Goal: Check status: Check status

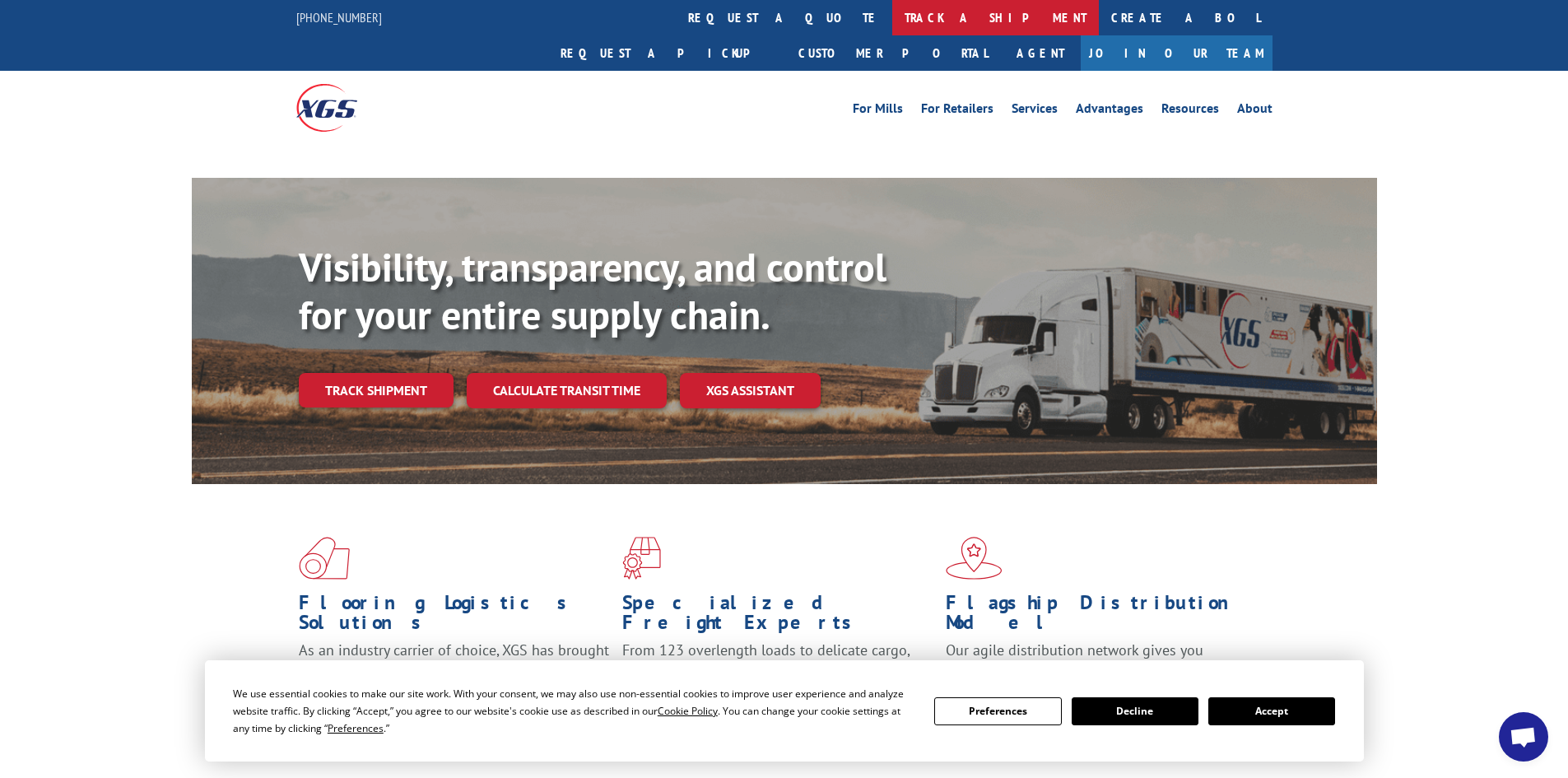
click at [892, 25] on link "track a shipment" at bounding box center [995, 18] width 206 height 35
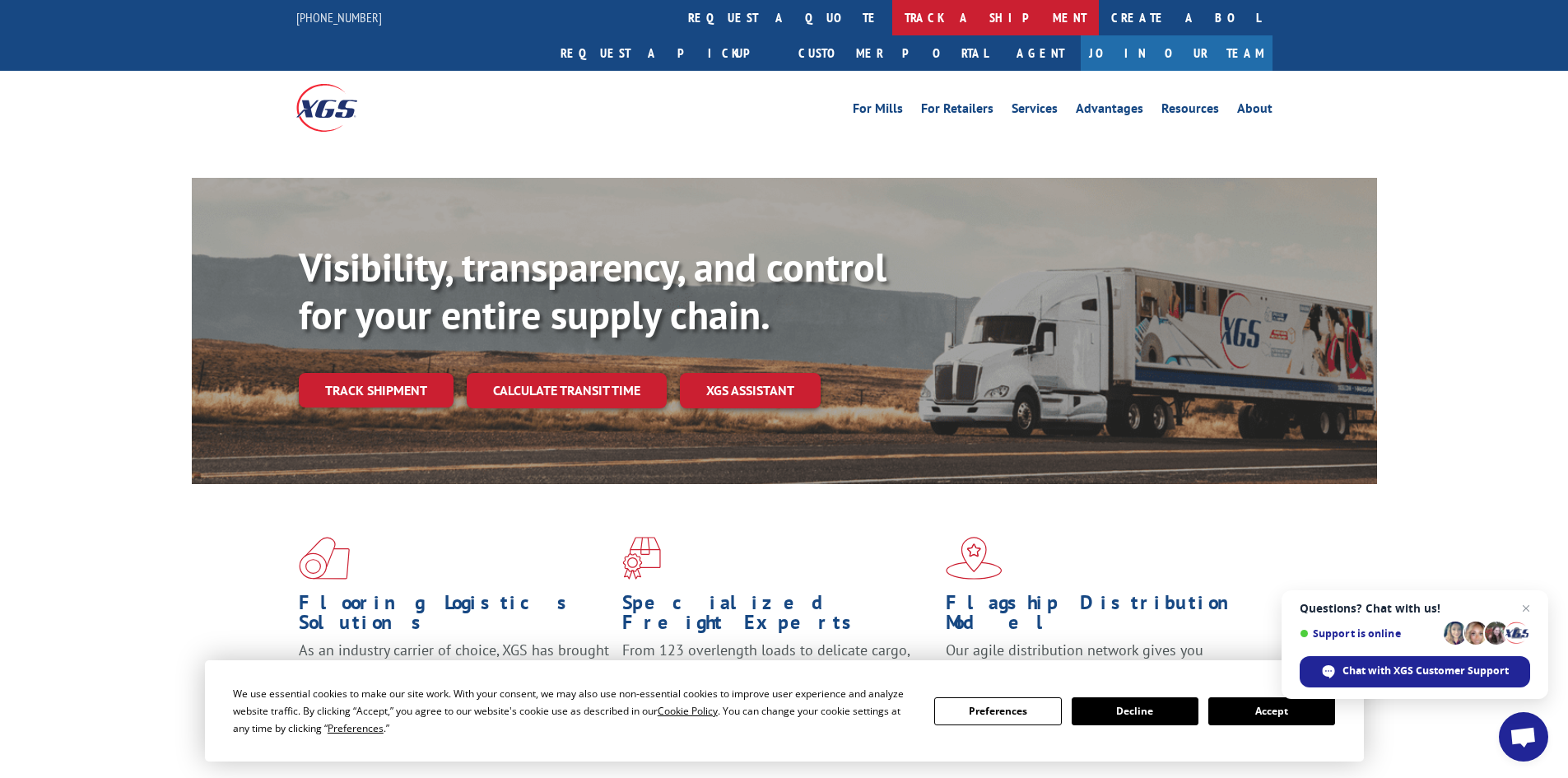
click at [892, 14] on link "track a shipment" at bounding box center [995, 18] width 206 height 35
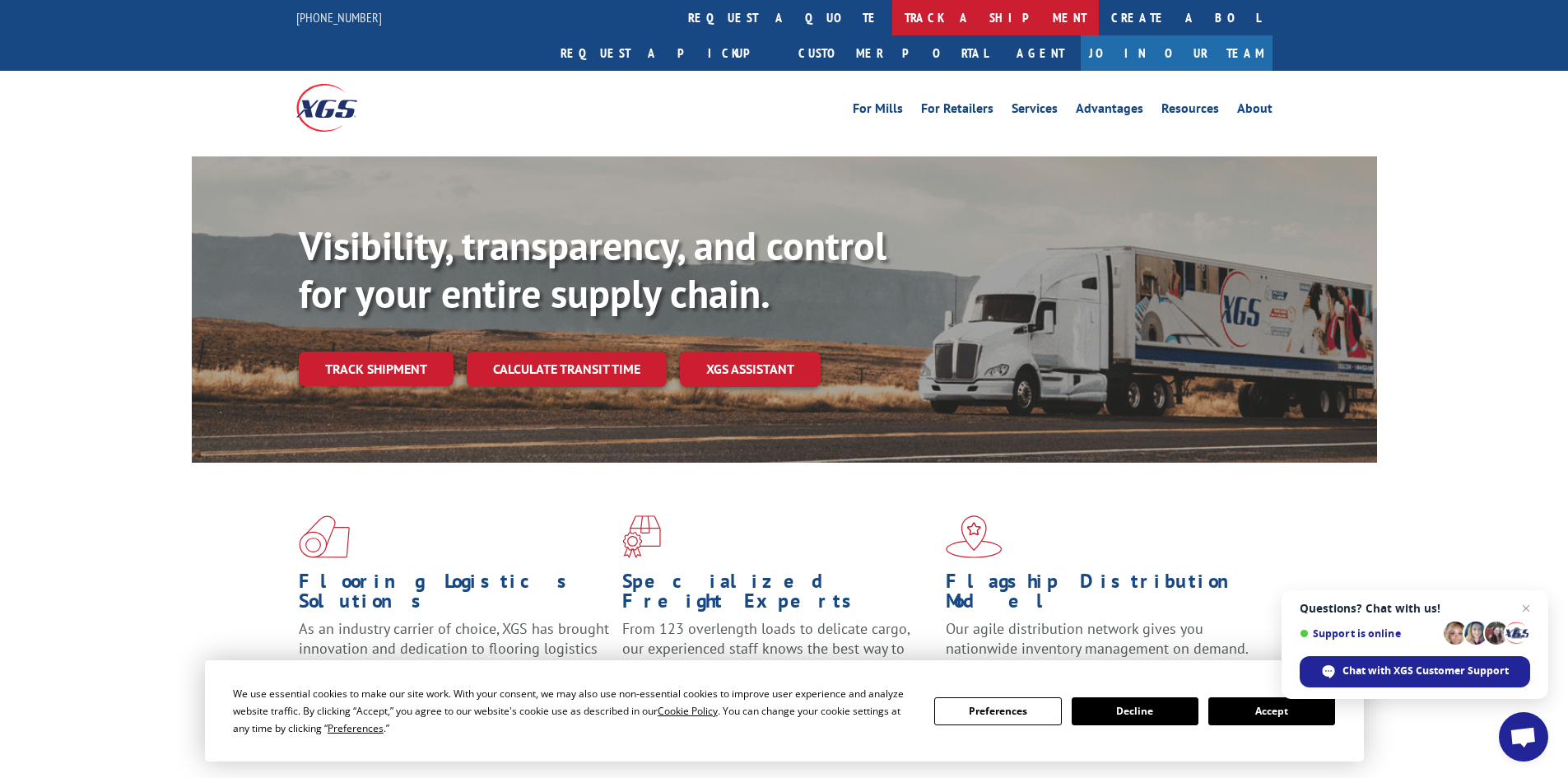
click at [892, 17] on link "track a shipment" at bounding box center [995, 18] width 206 height 35
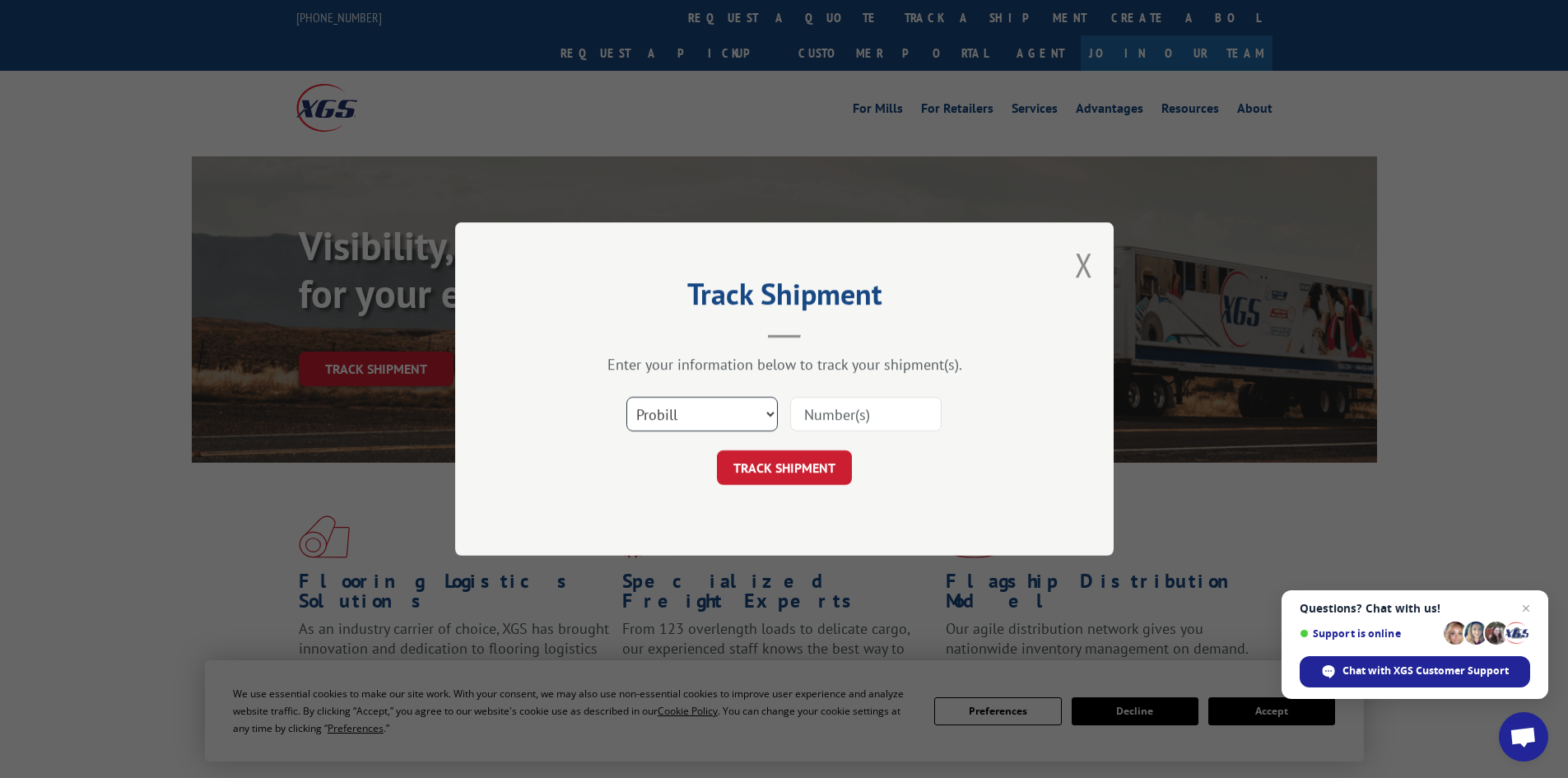
click at [735, 410] on select "Select category... Probill BOL PO" at bounding box center [702, 413] width 152 height 34
select select "bol"
click at [626, 397] on select "Select category... Probill BOL PO" at bounding box center [702, 413] width 152 height 34
click at [841, 412] on input at bounding box center [865, 413] width 152 height 34
paste input "7002806"
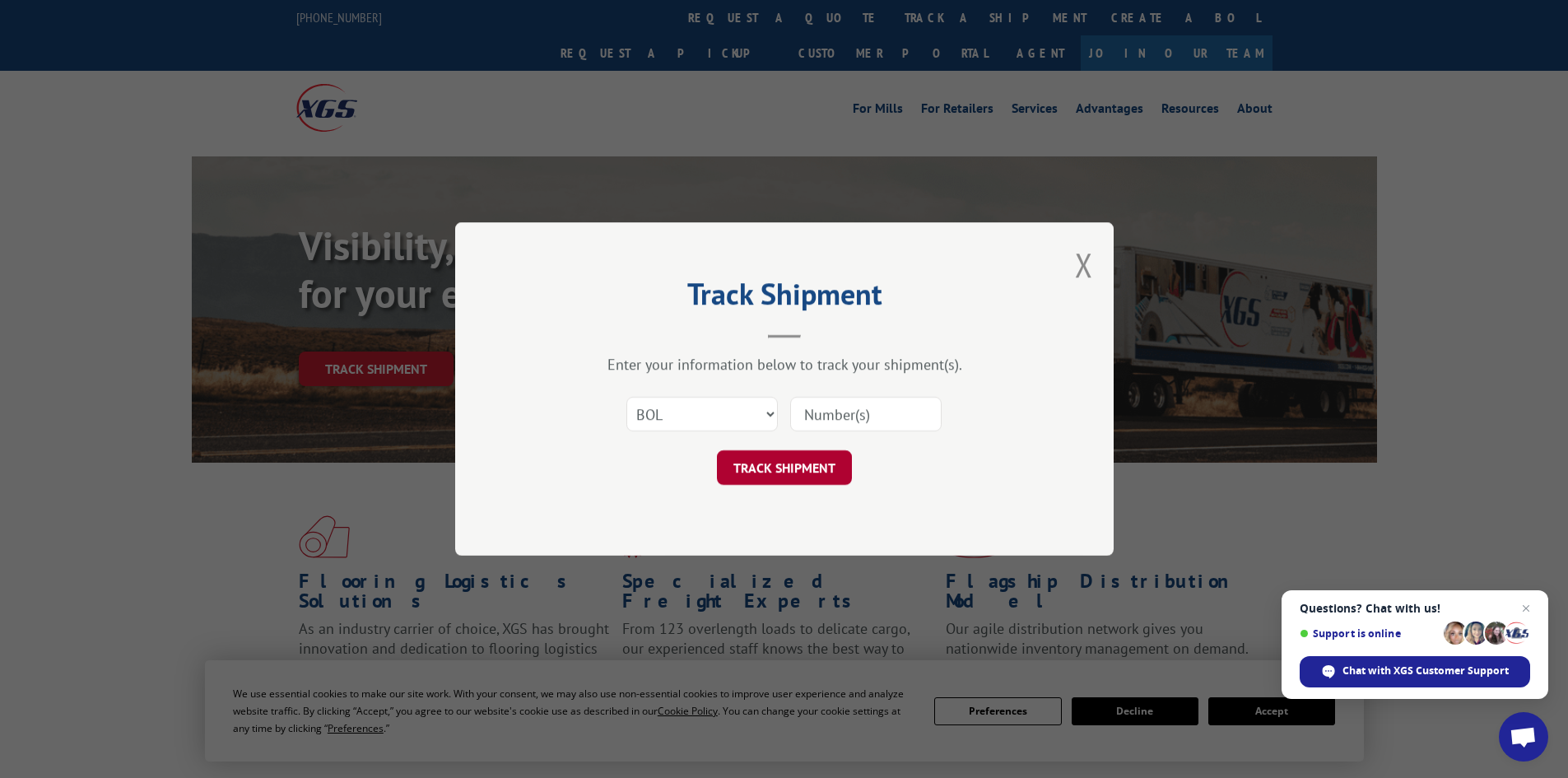
type input "7002806"
click at [770, 477] on button "TRACK SHIPMENT" at bounding box center [784, 467] width 135 height 34
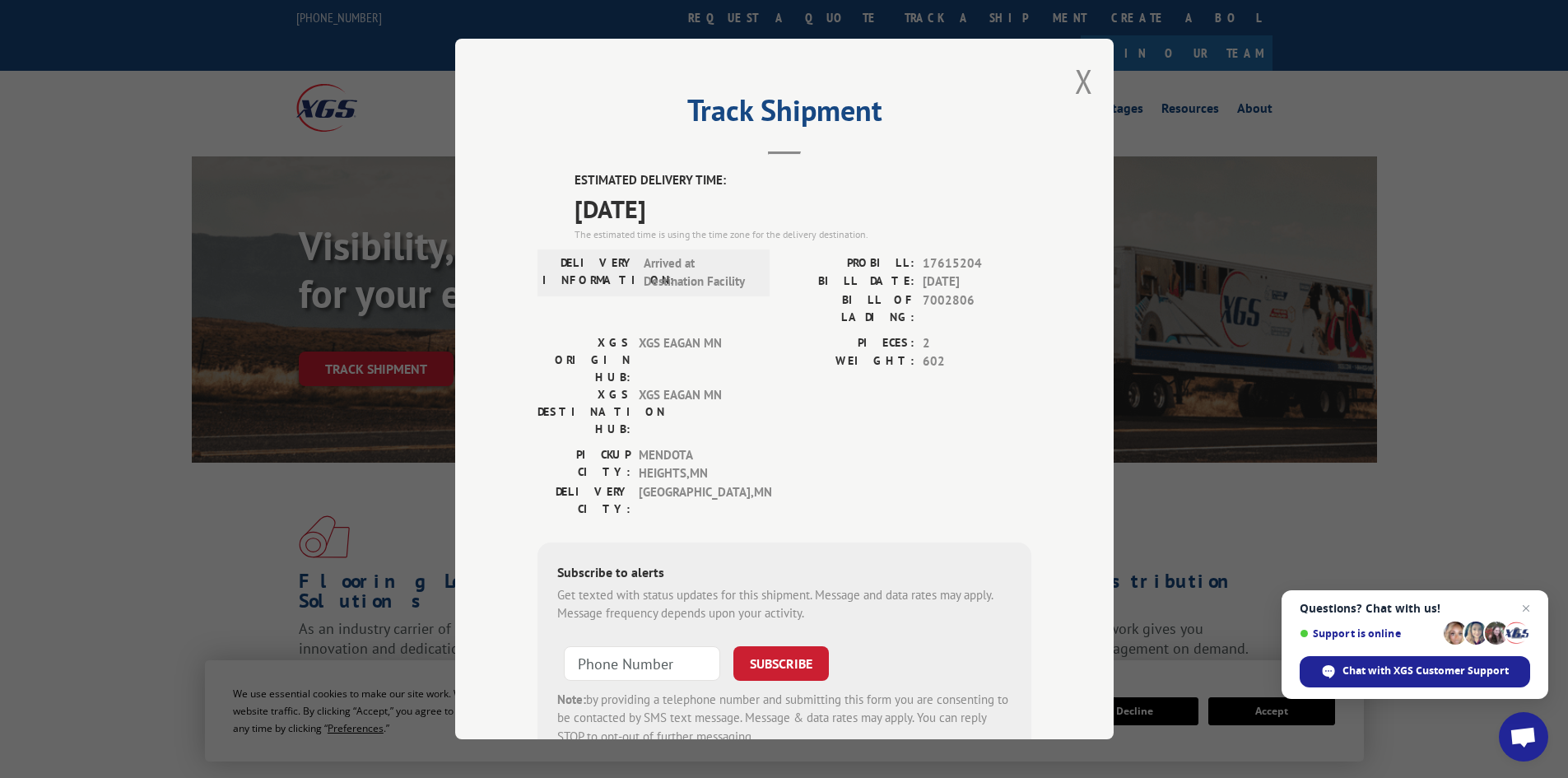
click at [1075, 84] on button "Close modal" at bounding box center [1084, 81] width 18 height 44
